Goal: Transaction & Acquisition: Purchase product/service

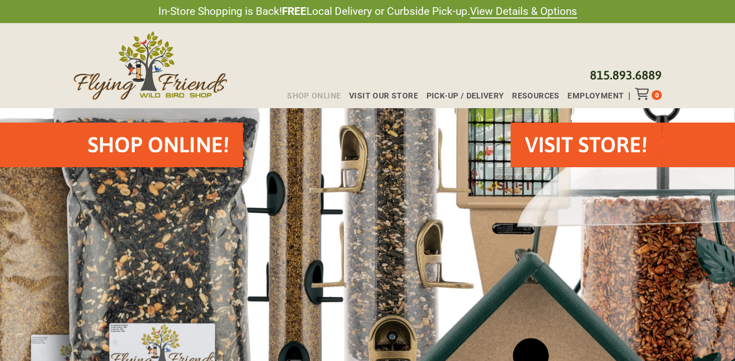
click at [335, 92] on span "Shop Online" at bounding box center [314, 96] width 54 height 8
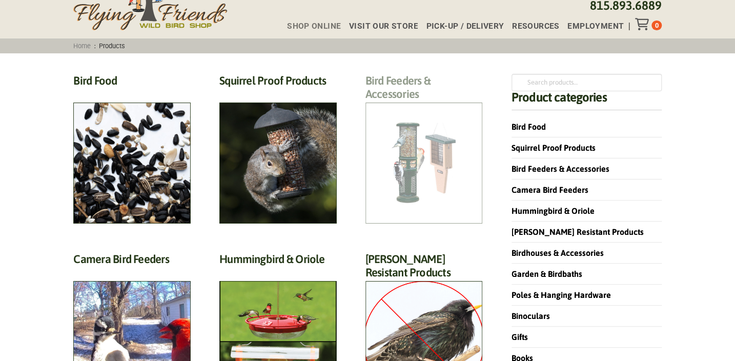
scroll to position [93, 0]
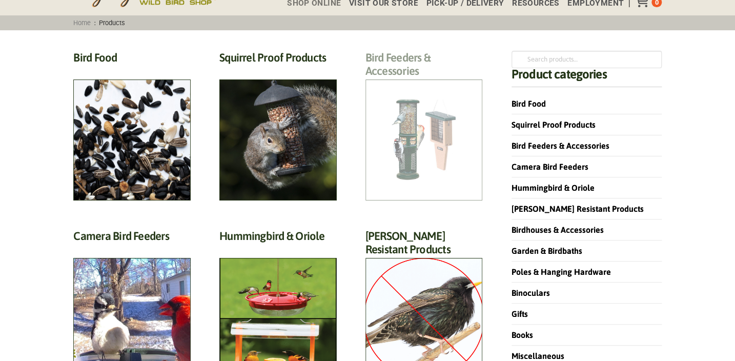
click at [439, 84] on h2 "Bird Feeders & Accessories (172)" at bounding box center [423, 67] width 117 height 33
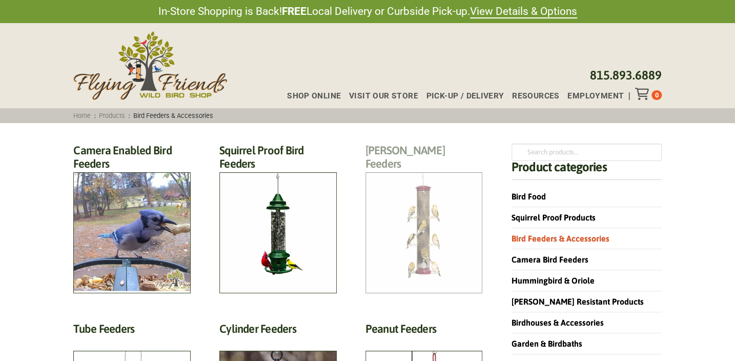
click at [402, 176] on h2 "Finch Feeders (14)" at bounding box center [423, 160] width 117 height 33
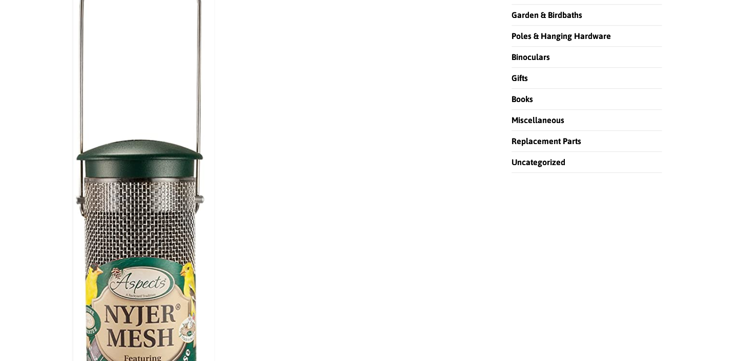
scroll to position [373, 0]
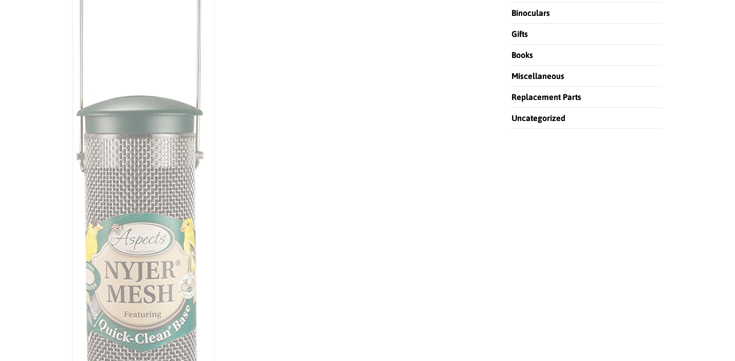
click at [146, 201] on img at bounding box center [143, 257] width 141 height 722
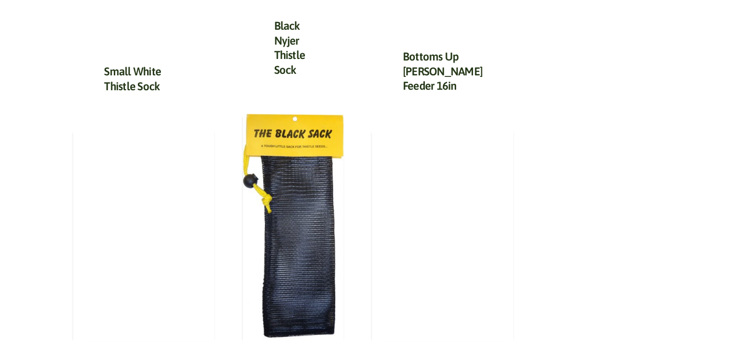
scroll to position [2609, 0]
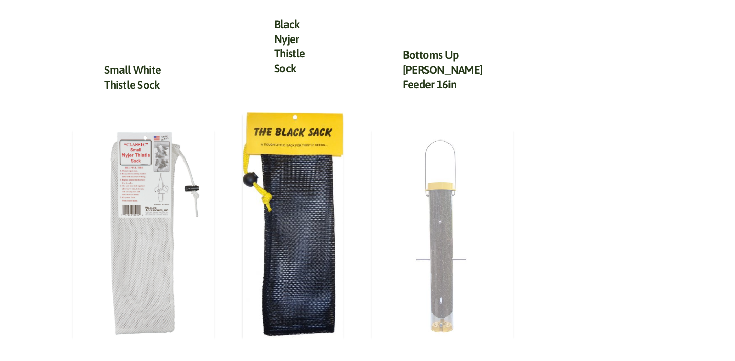
click at [420, 220] on img at bounding box center [442, 234] width 141 height 212
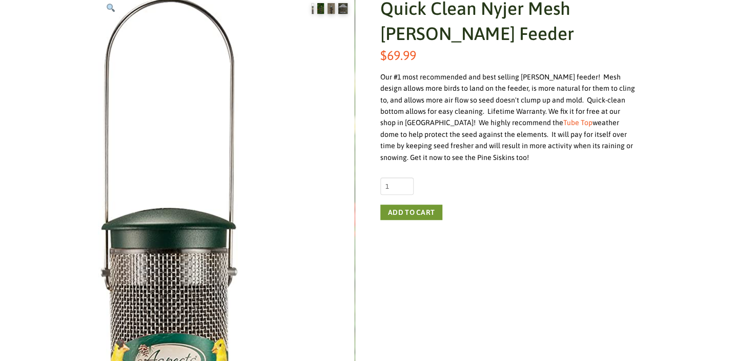
scroll to position [186, 0]
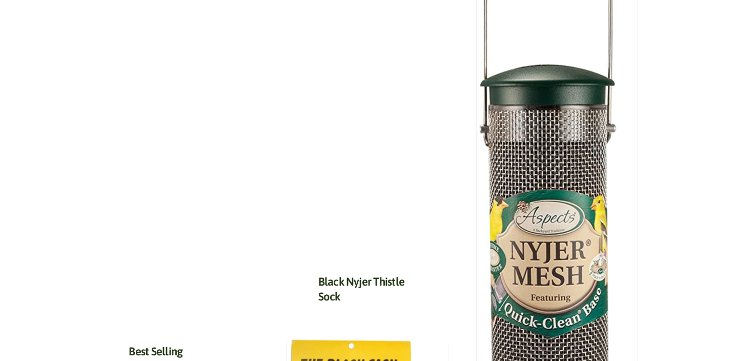
scroll to position [1071, 0]
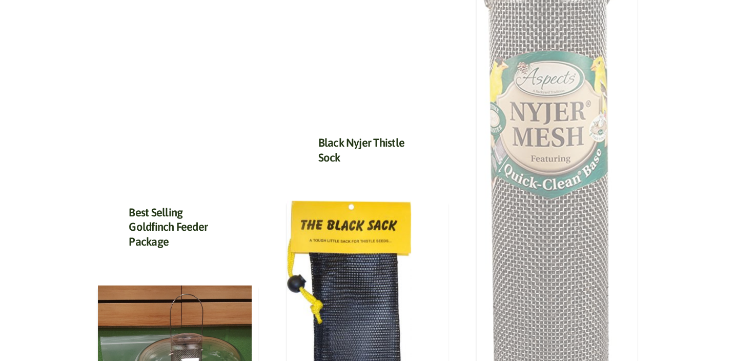
click at [515, 201] on img at bounding box center [552, 98] width 150 height 769
